Goal: Transaction & Acquisition: Purchase product/service

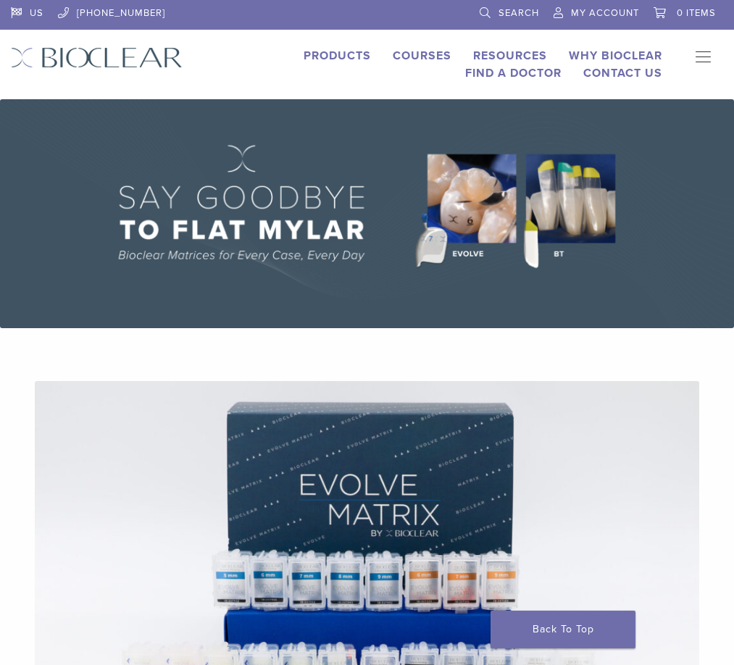
click at [365, 376] on section "Evolve Matrix The Next Evolution in Posterior Matrices Learn More" at bounding box center [367, 661] width 756 height 630
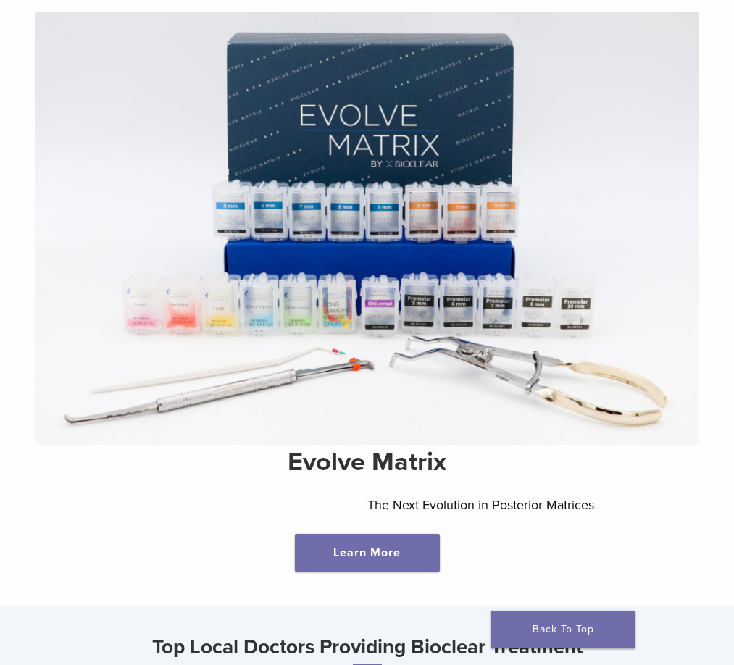
scroll to position [580, 0]
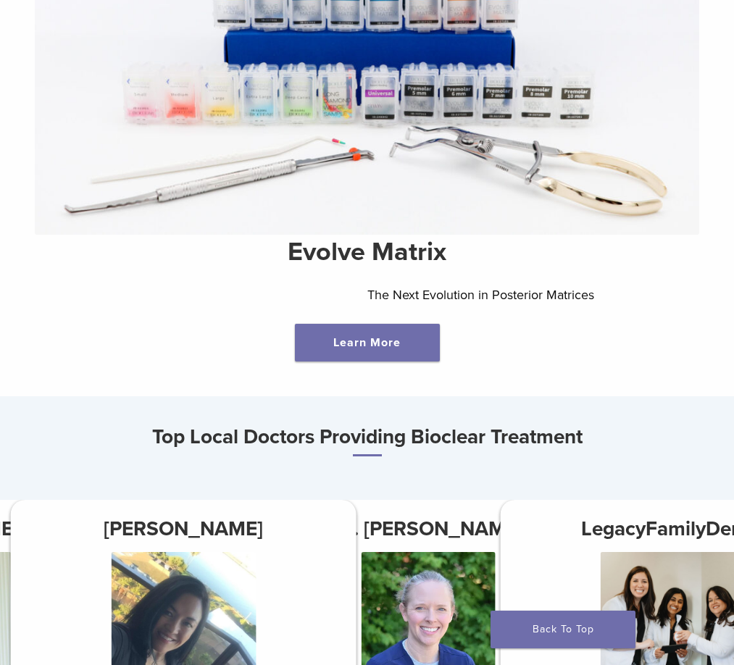
click at [94, 396] on div "Top Local Doctors Providing Bioclear Treatment Dr. Laura Walsh Solon Family Den…" at bounding box center [367, 637] width 734 height 483
click at [0, 0] on icon "Next" at bounding box center [0, 0] width 0 height 0
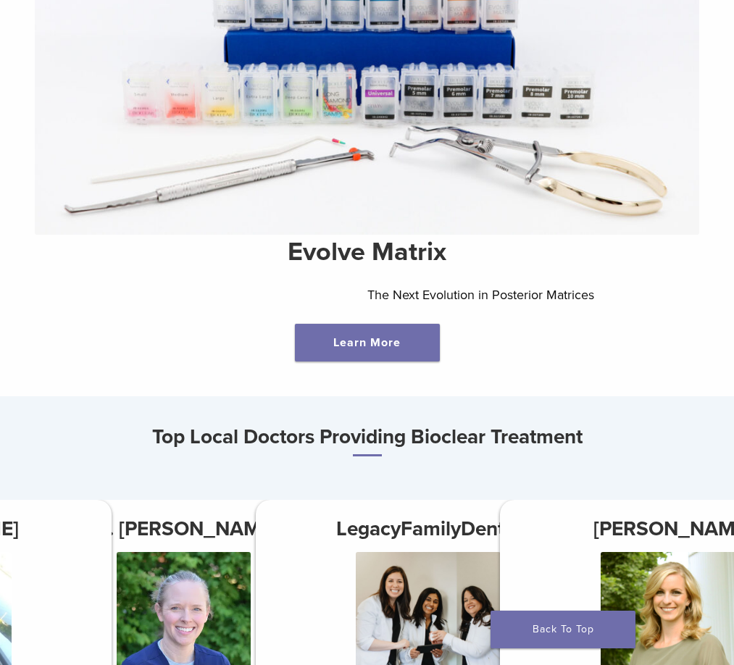
click at [0, 0] on icon "Next" at bounding box center [0, 0] width 0 height 0
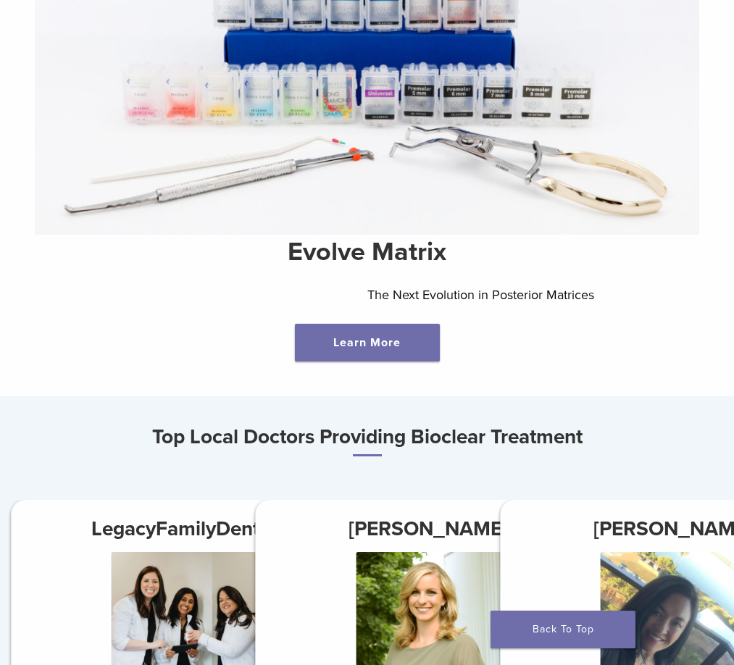
click at [0, 0] on icon "Next" at bounding box center [0, 0] width 0 height 0
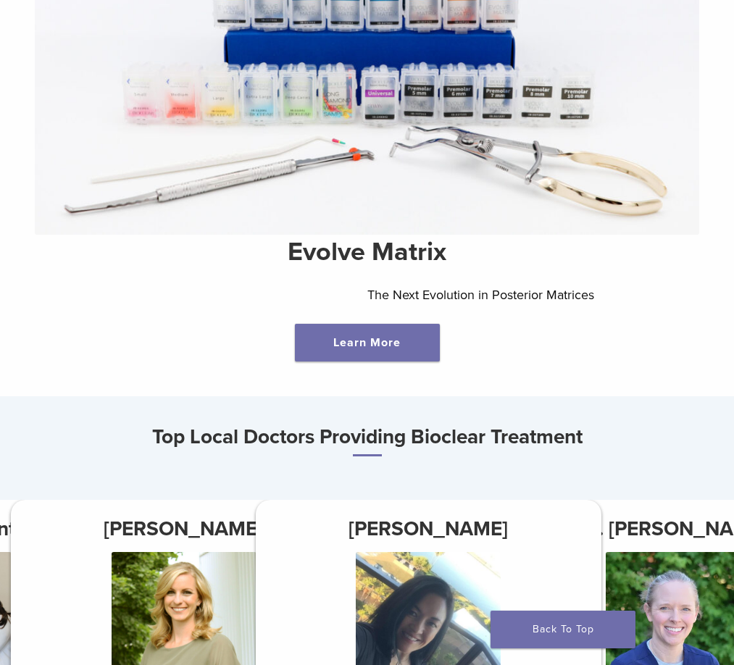
click at [0, 0] on icon "Next" at bounding box center [0, 0] width 0 height 0
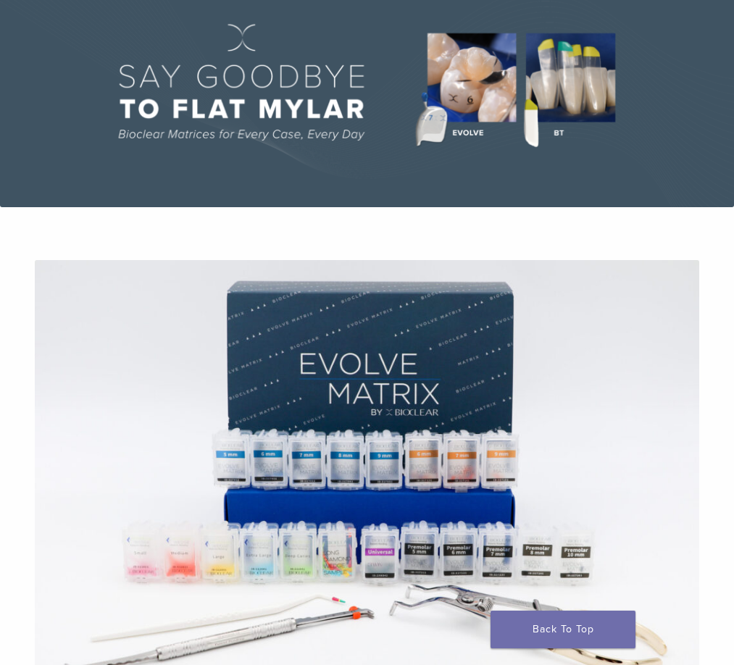
scroll to position [0, 0]
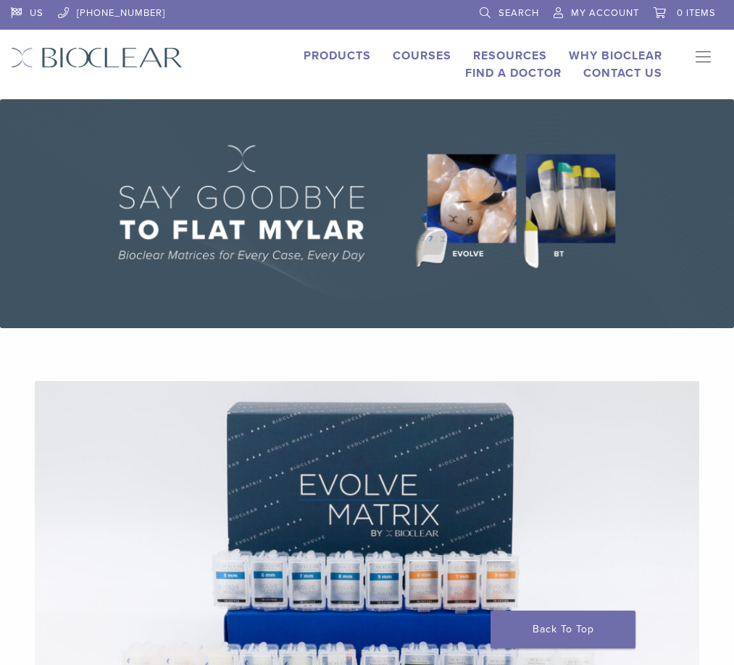
click at [304, 54] on link "Products" at bounding box center [337, 56] width 67 height 14
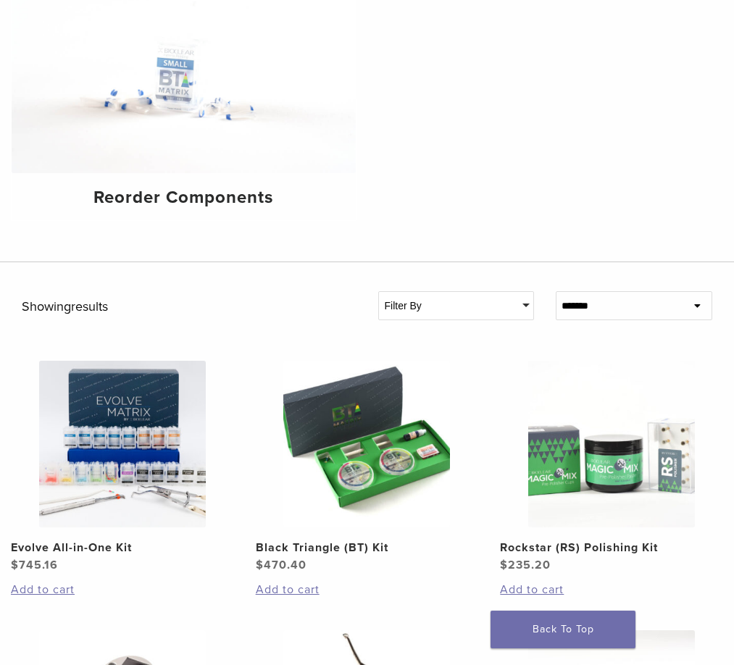
scroll to position [652, 0]
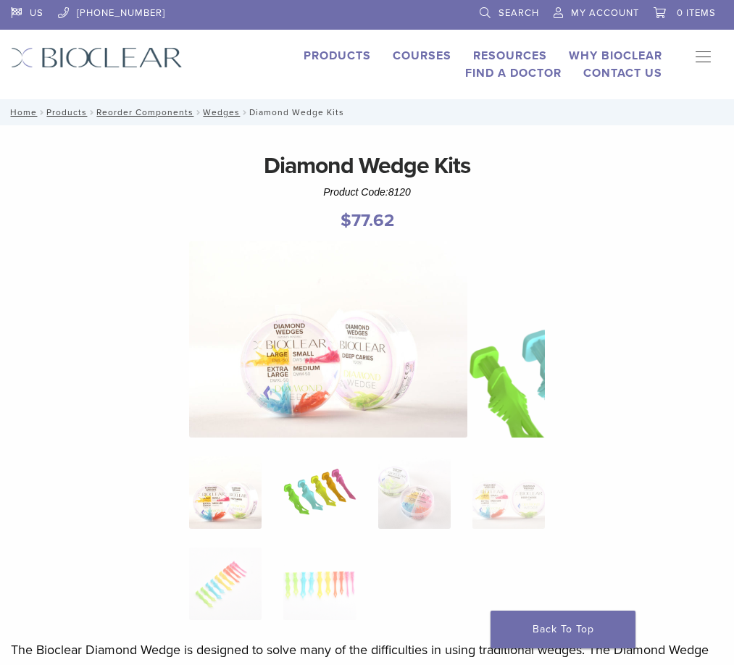
click at [283, 457] on img at bounding box center [319, 493] width 72 height 72
